Goal: Information Seeking & Learning: Compare options

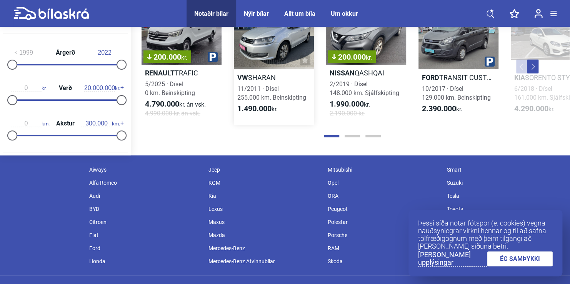
scroll to position [930, 0]
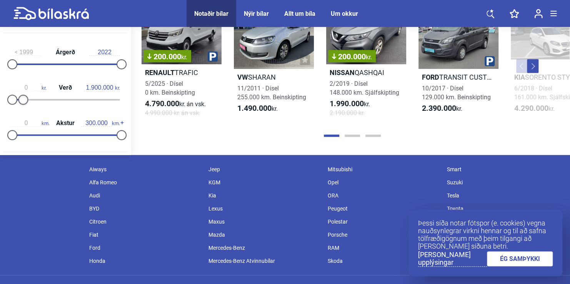
type input "1.800.000"
drag, startPoint x: 117, startPoint y: 99, endPoint x: 20, endPoint y: 94, distance: 97.0
click at [20, 94] on div "0 kr. Verð 1.800.000 kr." at bounding box center [65, 92] width 125 height 35
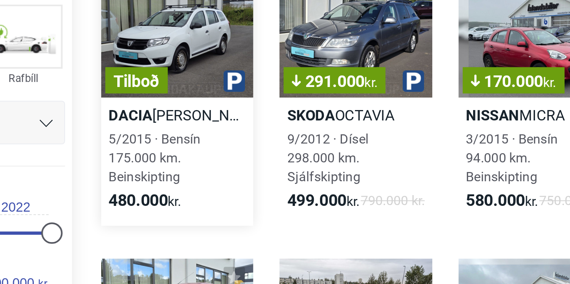
click at [188, 171] on div "5/2015 · Bensín 175.000 km. Beinskipting" at bounding box center [180, 159] width 71 height 27
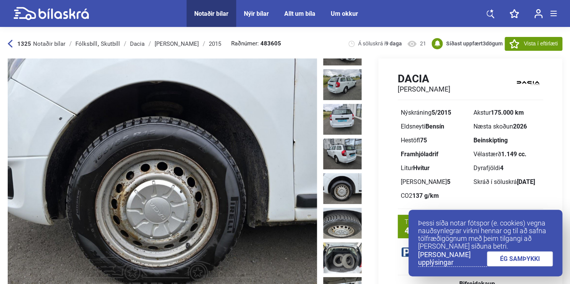
scroll to position [199, 0]
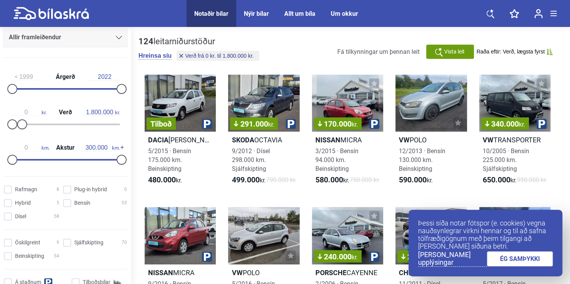
scroll to position [151, 0]
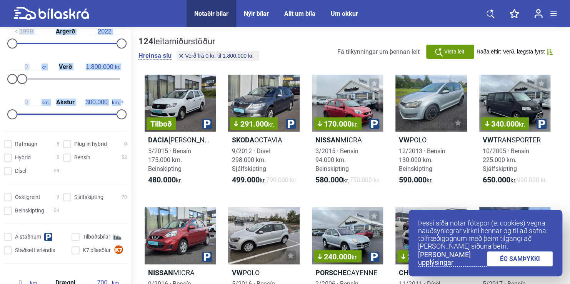
drag, startPoint x: 3, startPoint y: 30, endPoint x: 118, endPoint y: 254, distance: 252.2
click at [118, 134] on form "Fólksbíll Smábíl Sportjeppi Skutbíll 7 Sæta Rafbíll Allir framleiðendur [PERSON…" at bounding box center [65, 5] width 131 height 257
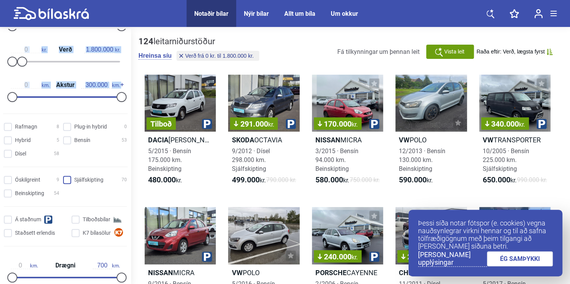
scroll to position [169, 0]
click at [64, 139] on input "Bensín 53" at bounding box center [96, 140] width 64 height 8
checkbox input "true"
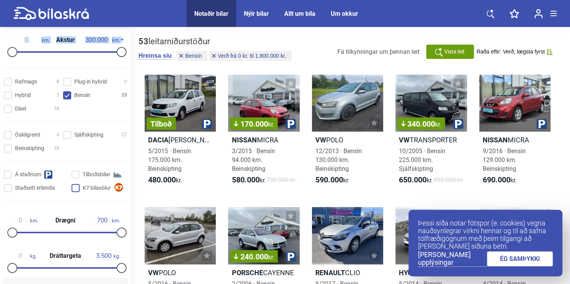
scroll to position [214, 0]
click at [10, 135] on input "Óskilgreint 4" at bounding box center [32, 134] width 55 height 8
checkbox input "true"
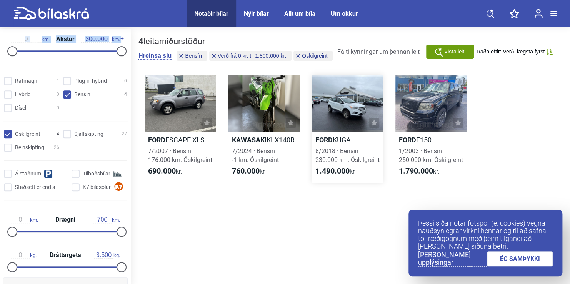
click at [328, 108] on div at bounding box center [347, 103] width 71 height 57
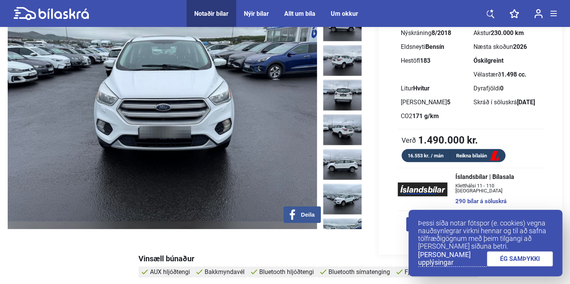
scroll to position [25, 0]
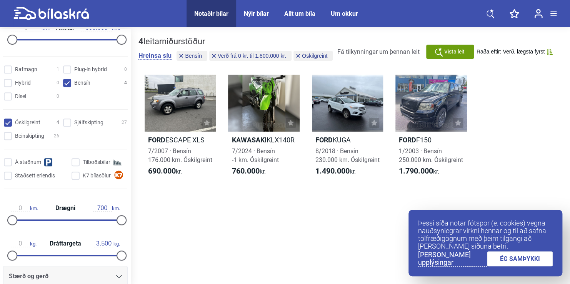
scroll to position [228, 0]
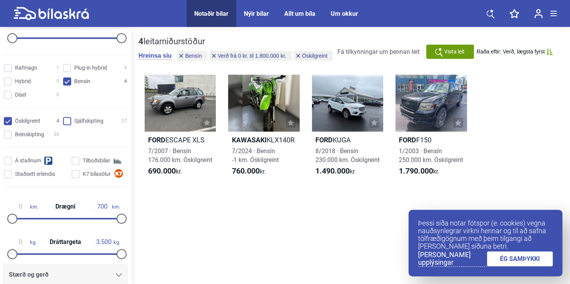
click at [64, 121] on input "Sjálfskipting 27" at bounding box center [96, 121] width 64 height 8
checkbox input "true"
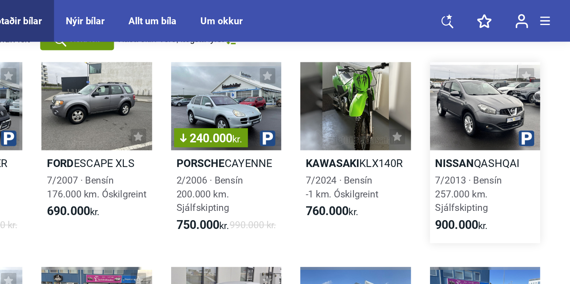
click at [504, 75] on div at bounding box center [514, 68] width 71 height 57
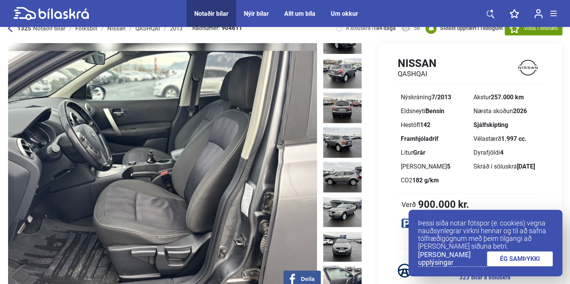
scroll to position [9, 0]
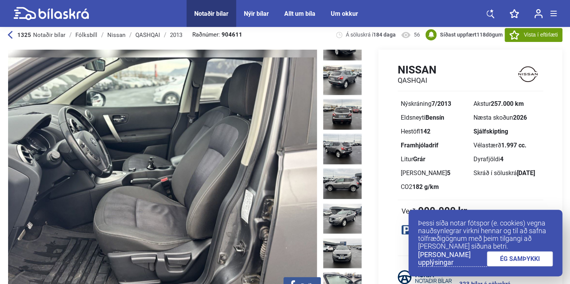
click at [369, 58] on div "Nissan QASHQAI Nýskráning 7/2013 Akstur 257.000 km Eldsneyti Bensín Næsta skoðu…" at bounding box center [463, 196] width 197 height 293
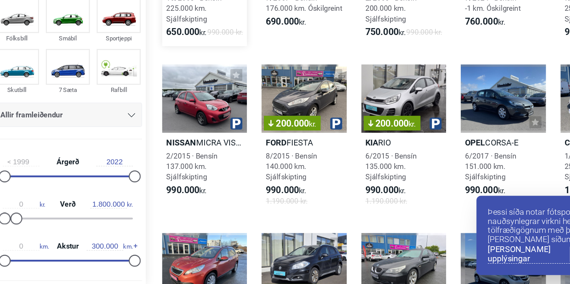
scroll to position [134, 0]
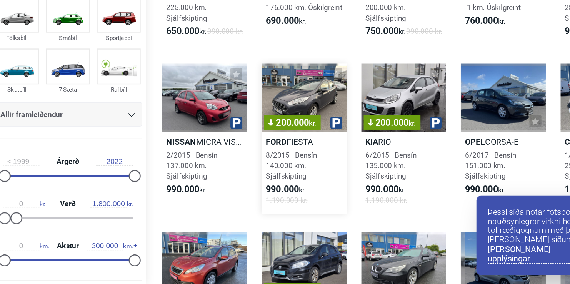
click at [276, 206] on link "200.000 kr. Ford FIESTA 8/2015 · Bensín 140.000 km. Sjálfskipting 990.000 kr. 1…" at bounding box center [263, 162] width 71 height 126
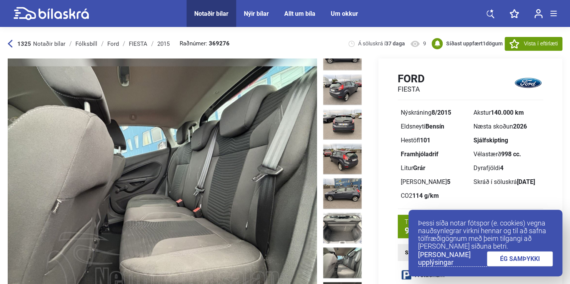
scroll to position [125, 0]
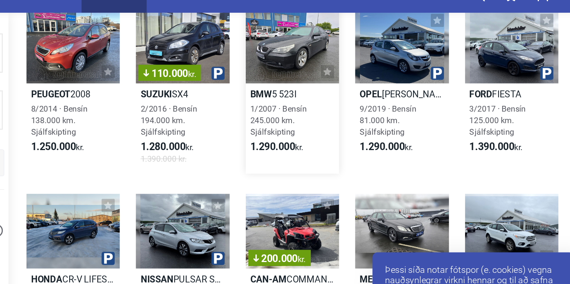
scroll to position [351, 0]
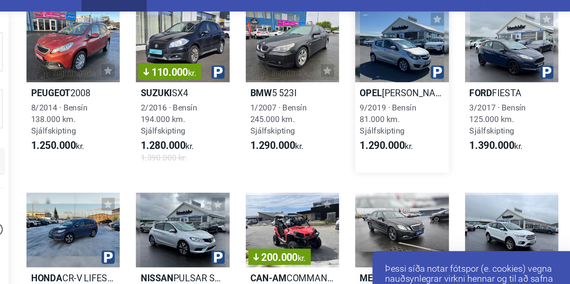
click at [452, 122] on div "9/2019 · Bensín 81.000 km. Sjálfskipting" at bounding box center [430, 109] width 71 height 27
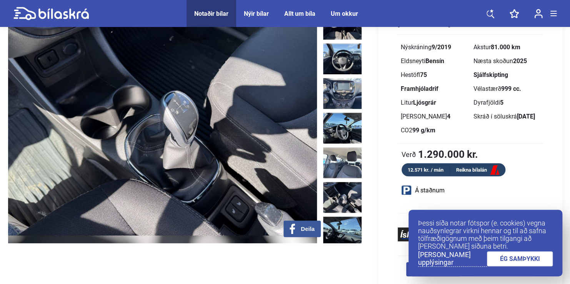
scroll to position [264, 0]
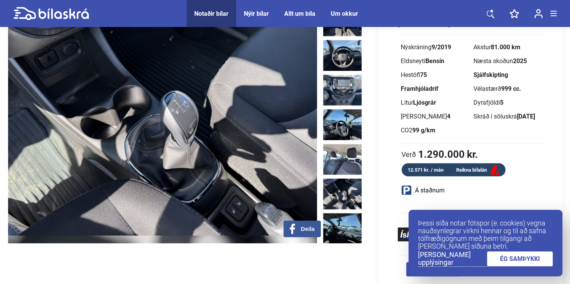
click at [341, 178] on img at bounding box center [342, 193] width 38 height 31
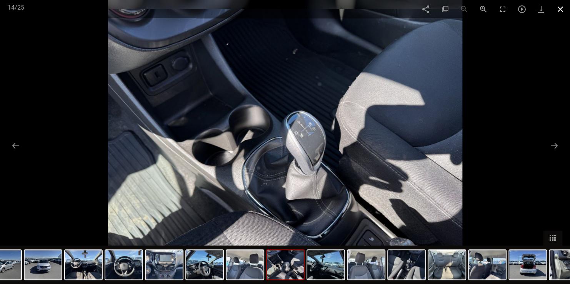
click at [565, 9] on span at bounding box center [559, 9] width 19 height 18
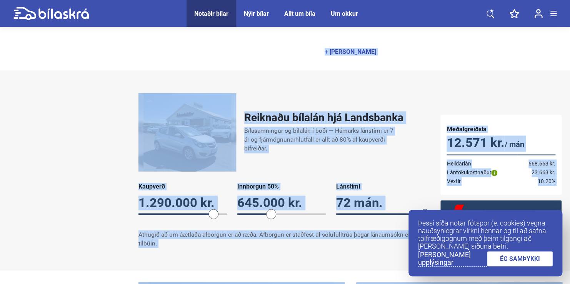
scroll to position [520, 0]
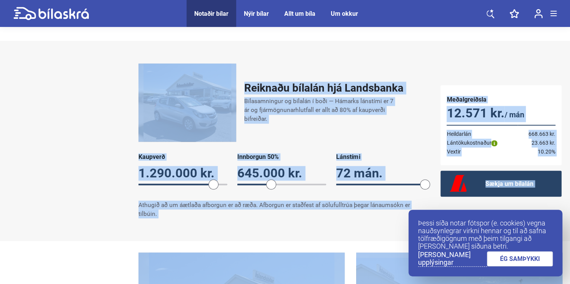
drag, startPoint x: 393, startPoint y: 78, endPoint x: 387, endPoint y: 260, distance: 181.9
click at [338, 228] on div "Reiknaðu bílalán hjá Landsbanka Bílasamningur og bílalán í boði — Hámarks lánst…" at bounding box center [285, 141] width 570 height 200
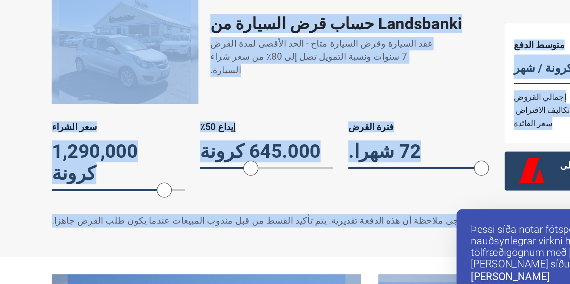
click at [288, 233] on div "‏حساب قرض السيارة من Landsbanki‏ ‏عقد السيارة وقرض السيارة متاح - الحد الأقصى ل…" at bounding box center [285, 142] width 570 height 200
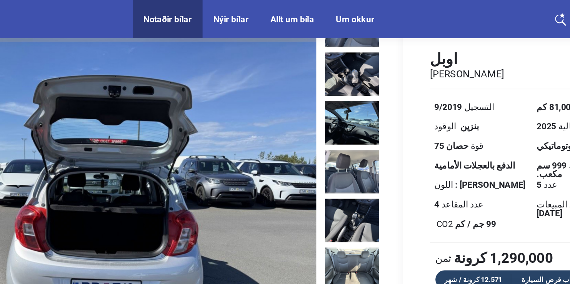
scroll to position [35, 0]
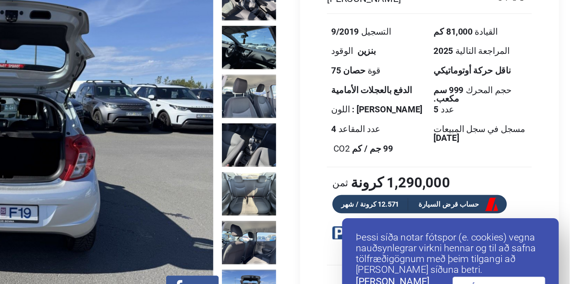
click at [465, 157] on div "‏ CO2 ‏ ‏99 جم / كم‏" at bounding box center [434, 160] width 66 height 6
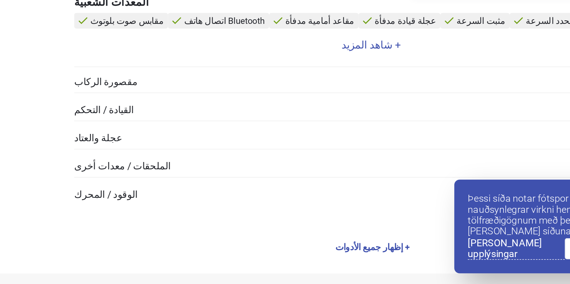
scroll to position [287, 0]
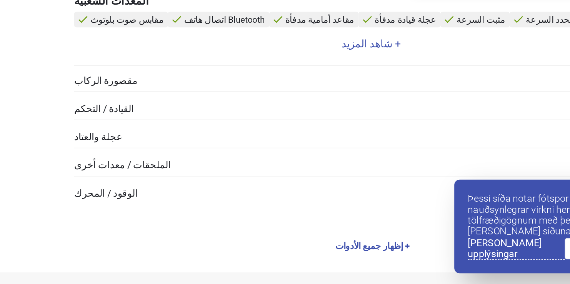
click at [319, 136] on div "‏مقصورة الركاب‏ 16" at bounding box center [350, 139] width 424 height 8
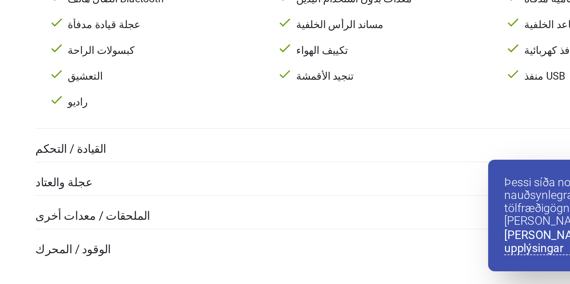
scroll to position [352, 0]
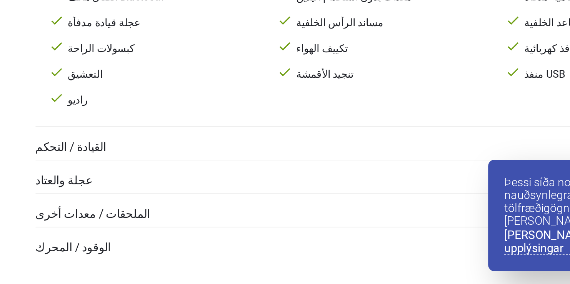
click at [166, 259] on span "‏الوقود / المحرك‏" at bounding box center [160, 261] width 45 height 7
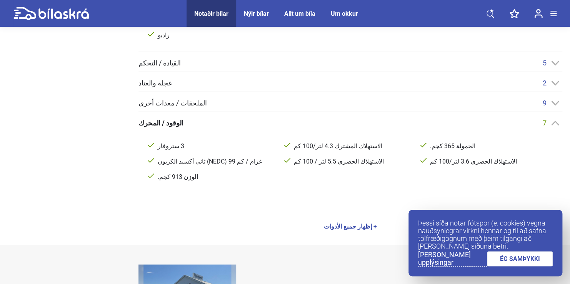
scroll to position [466, 0]
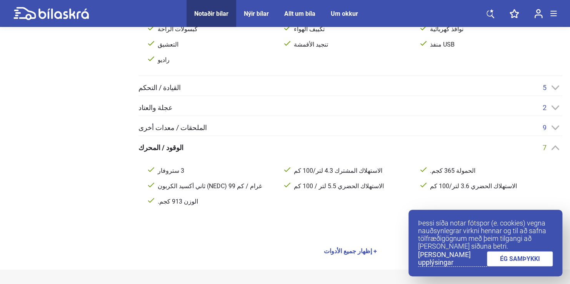
click at [226, 124] on div "‏الملحقات / معدات أخرى‏ 9" at bounding box center [350, 127] width 424 height 8
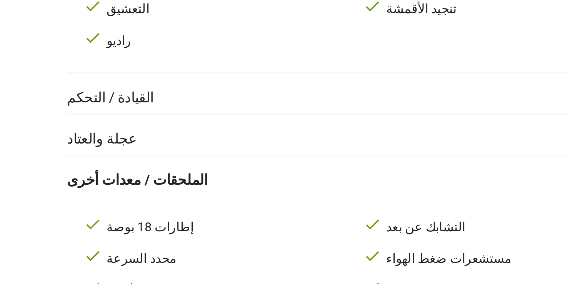
scroll to position [465, 0]
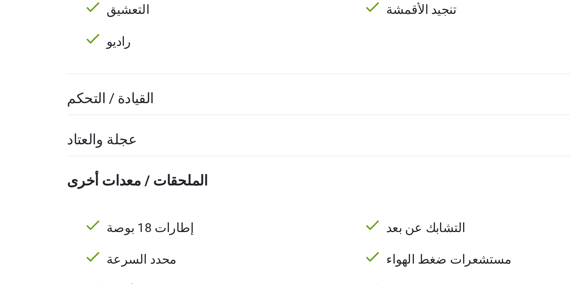
click at [201, 107] on div "‏عجلة والعتاد‏ 2" at bounding box center [350, 107] width 424 height 8
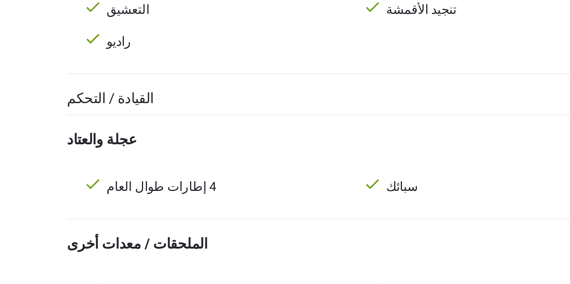
scroll to position [466, 0]
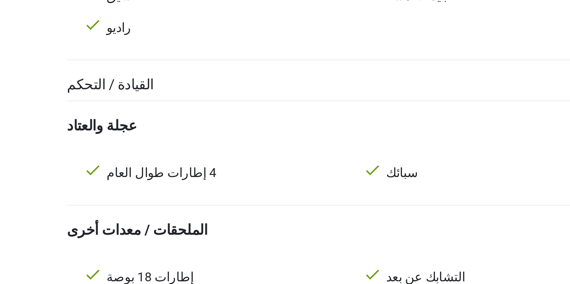
click at [204, 88] on div "‏القيادة / التحكم‏ 5" at bounding box center [350, 87] width 424 height 8
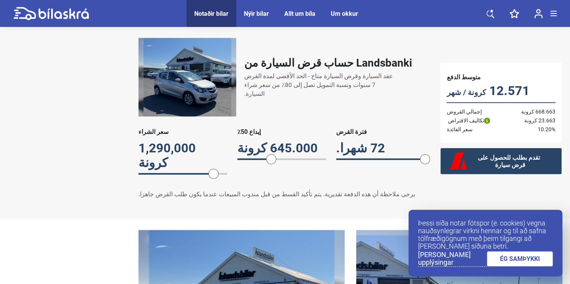
scroll to position [858, 0]
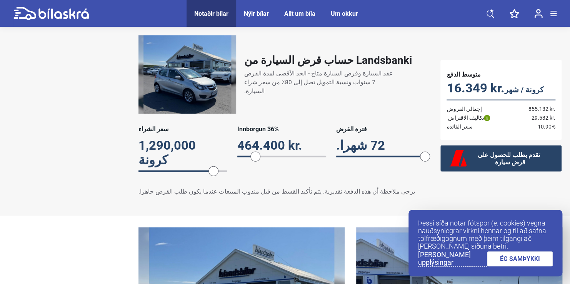
drag, startPoint x: 272, startPoint y: 159, endPoint x: 263, endPoint y: 172, distance: 16.1
click at [263, 172] on div "‏حساب قرض السيارة من Landsbanki‏ ‏عقد السيارة وقرض السيارة متاح - الحد الأقصى ل…" at bounding box center [282, 116] width 302 height 176
drag, startPoint x: 263, startPoint y: 161, endPoint x: 254, endPoint y: 160, distance: 8.5
click at [254, 160] on span at bounding box center [254, 156] width 10 height 10
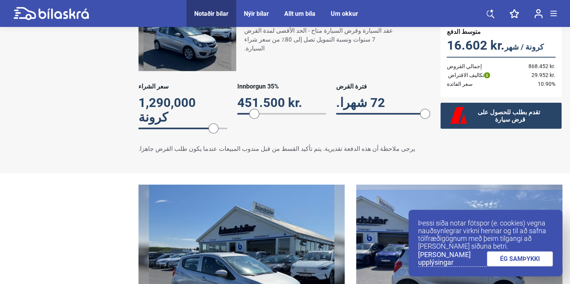
scroll to position [903, 0]
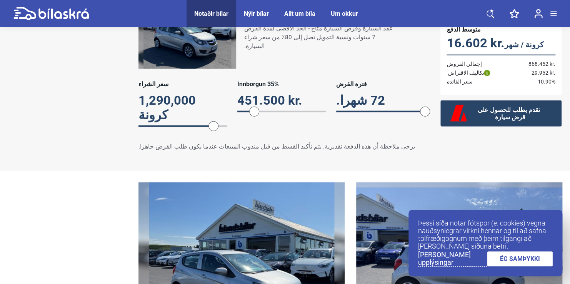
click at [371, 222] on img at bounding box center [459, 264] width 206 height 165
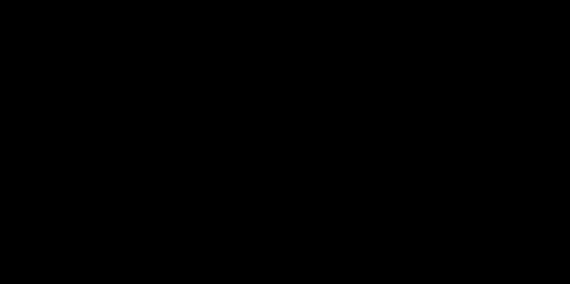
click at [371, 222] on div at bounding box center [285, 142] width 570 height 284
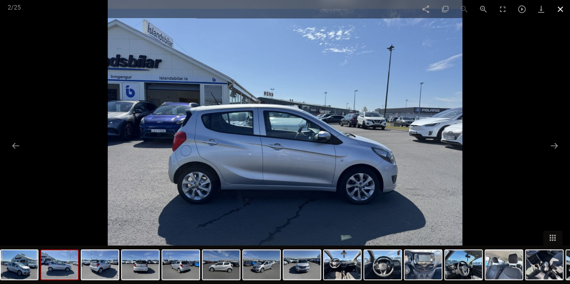
click at [557, 10] on span at bounding box center [559, 9] width 19 height 18
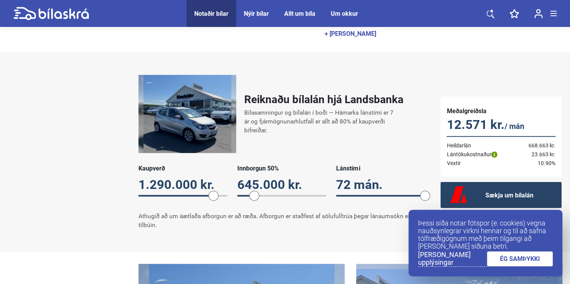
scroll to position [839, 0]
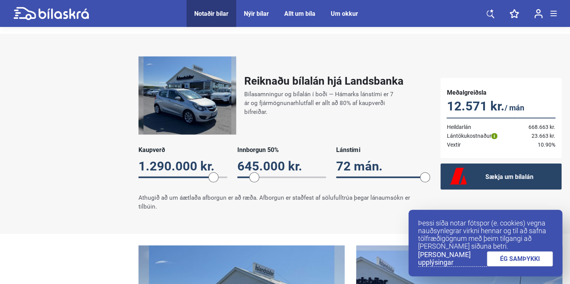
click at [403, 159] on div "72 mán." at bounding box center [380, 166] width 89 height 15
drag, startPoint x: 256, startPoint y: 176, endPoint x: 253, endPoint y: 178, distance: 4.0
click at [253, 178] on span at bounding box center [253, 177] width 10 height 10
drag, startPoint x: 253, startPoint y: 178, endPoint x: 244, endPoint y: 182, distance: 9.3
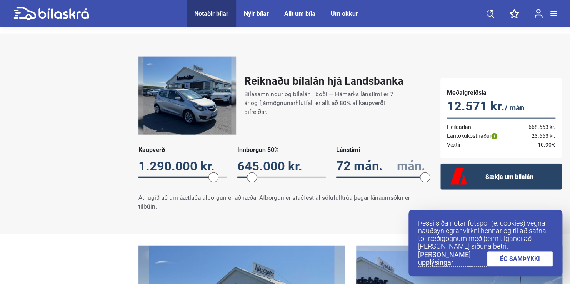
click at [244, 182] on div "Kaupverð 1.290.000 kr. 1290000 Innborgun 50% 645.000 kr. 26 Lánstími 72 mán. 72" at bounding box center [281, 166] width 286 height 40
drag, startPoint x: 294, startPoint y: 174, endPoint x: 306, endPoint y: 175, distance: 12.3
click at [306, 175] on span "26" at bounding box center [281, 177] width 89 height 8
drag, startPoint x: 243, startPoint y: 177, endPoint x: 273, endPoint y: 169, distance: 31.0
click at [273, 169] on div "Innborgun 50% 645.000 kr. 52" at bounding box center [281, 163] width 89 height 35
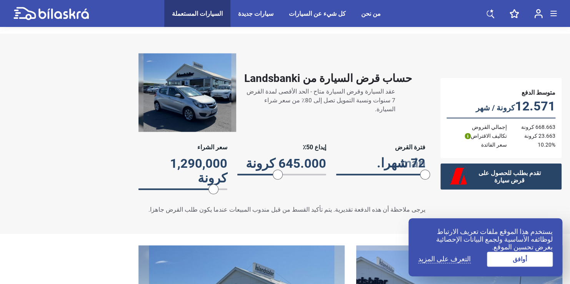
click at [277, 180] on span at bounding box center [278, 175] width 10 height 10
click at [305, 189] on div "سعر الشراء 1,290,000 كرونة 1290000 إيداع 50٪ 645.000 كرونة 56 فترة القرض 72 شهر…" at bounding box center [281, 170] width 286 height 55
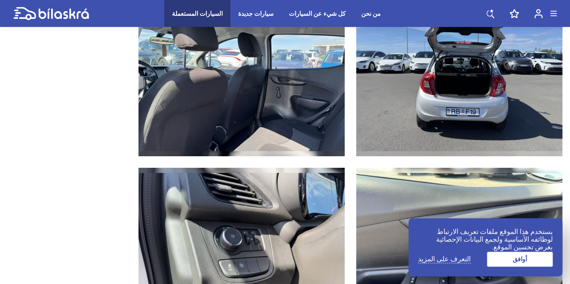
scroll to position [2683, 0]
